Goal: Entertainment & Leisure: Consume media (video, audio)

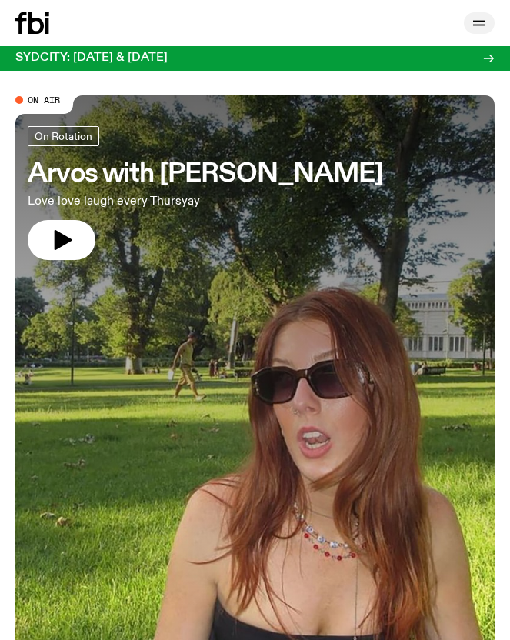
click at [480, 24] on icon "button" at bounding box center [479, 23] width 18 height 18
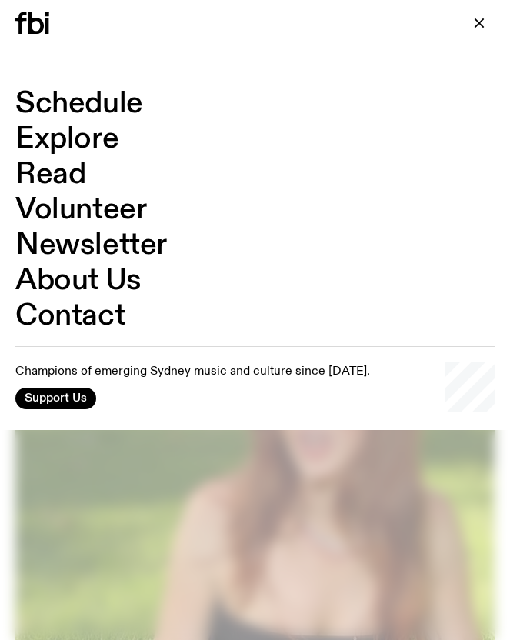
click at [47, 107] on link "Schedule" at bounding box center [79, 103] width 128 height 29
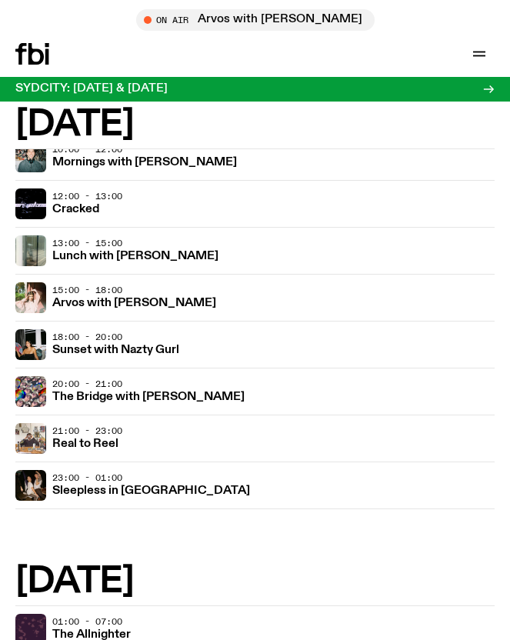
scroll to position [1665, 0]
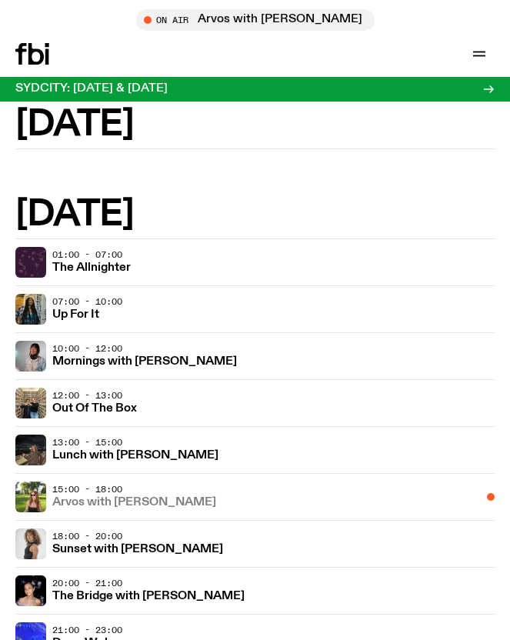
click at [81, 497] on h3 "Arvos with [PERSON_NAME]" at bounding box center [134, 503] width 164 height 12
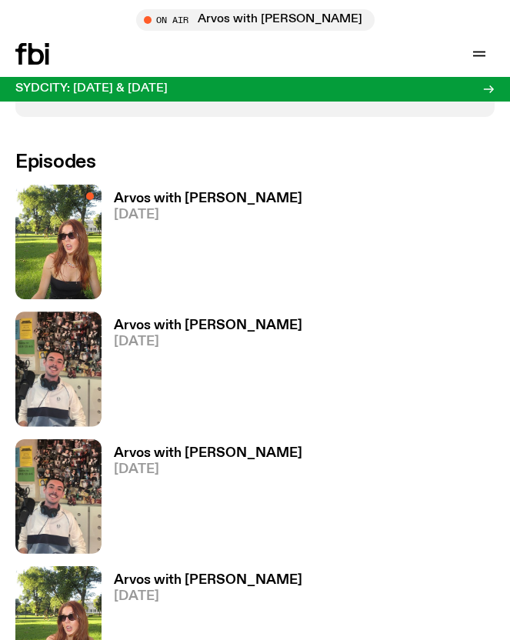
scroll to position [778, 0]
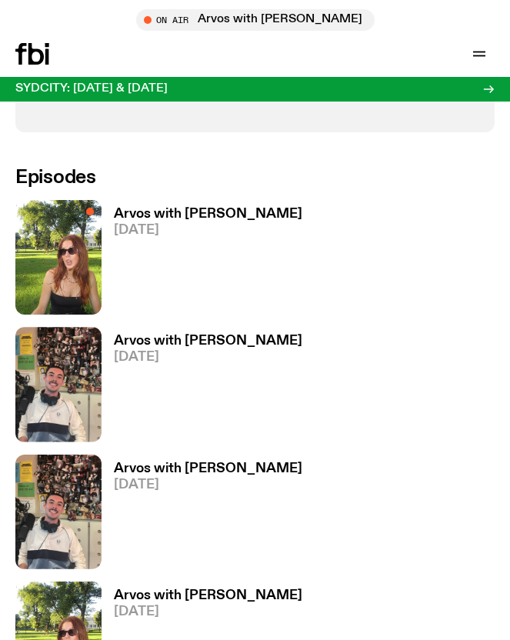
click at [179, 208] on h3 "Arvos with [PERSON_NAME]" at bounding box center [208, 214] width 189 height 13
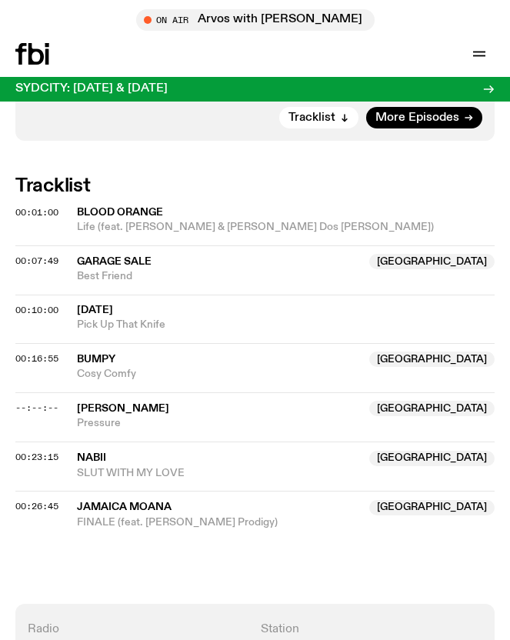
scroll to position [997, 0]
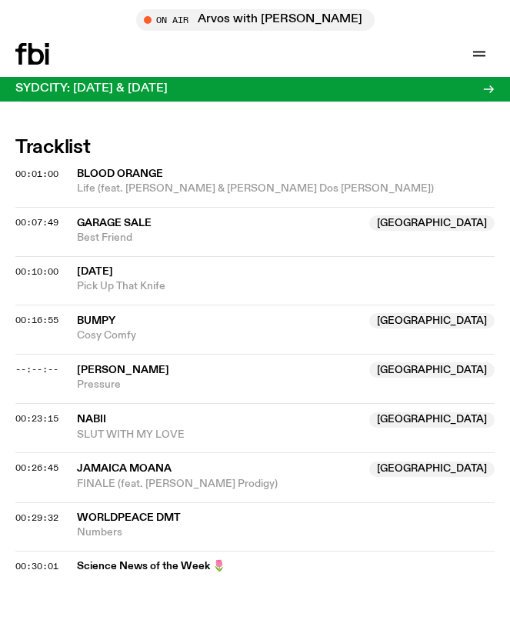
scroll to position [1056, 0]
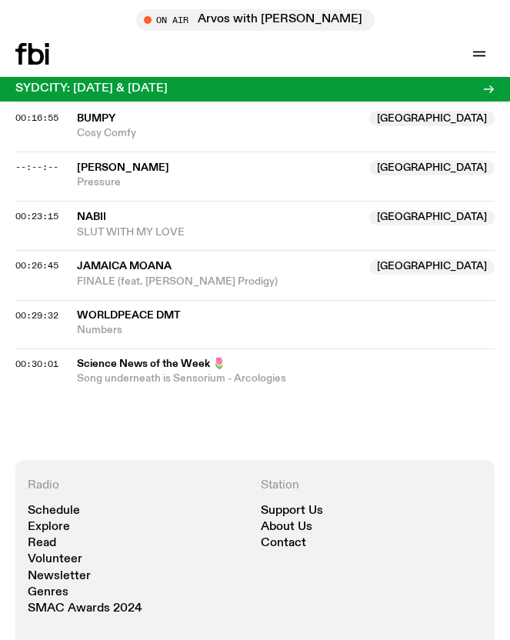
scroll to position [1251, 0]
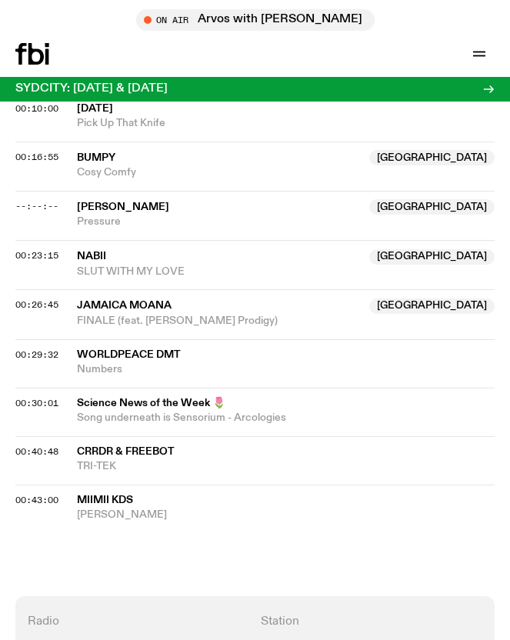
scroll to position [1038, 0]
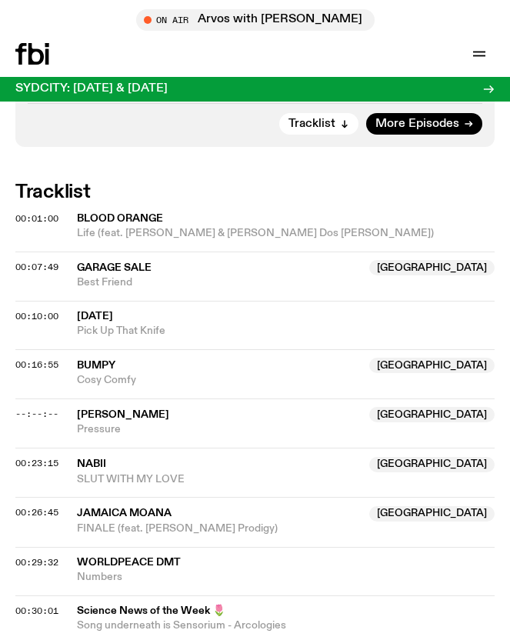
scroll to position [1006, 0]
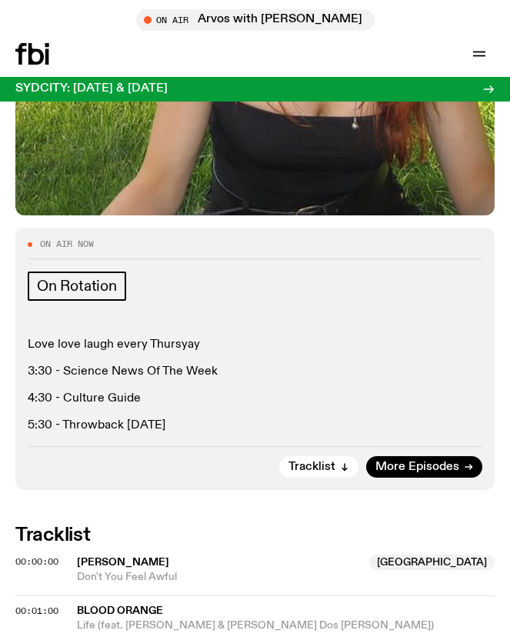
scroll to position [731, 0]
